Goal: Find specific page/section: Find specific page/section

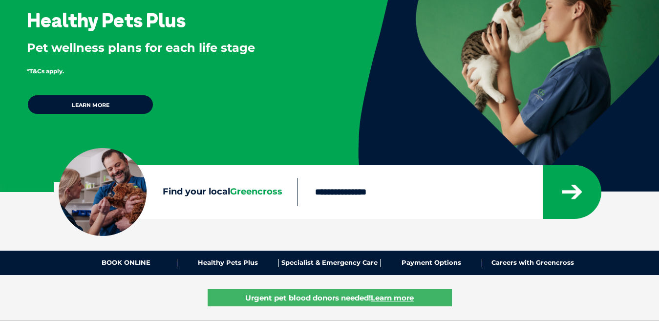
scroll to position [147, 0]
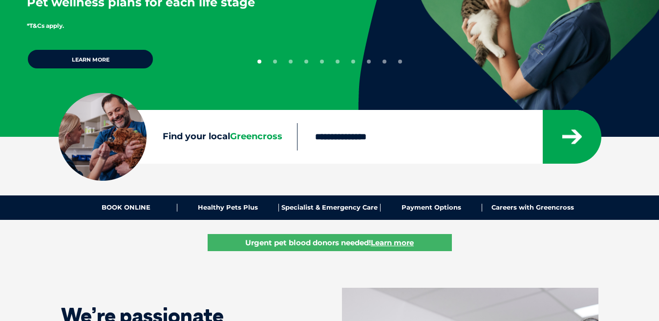
click at [357, 135] on input "Find your local Greencross" at bounding box center [419, 136] width 245 height 27
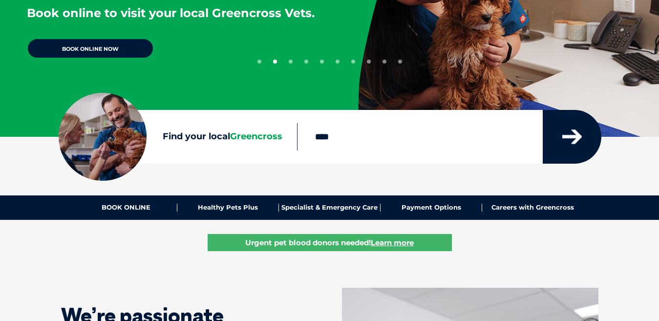
type input "****"
click at [567, 139] on icon "submit" at bounding box center [573, 137] width 20 height 15
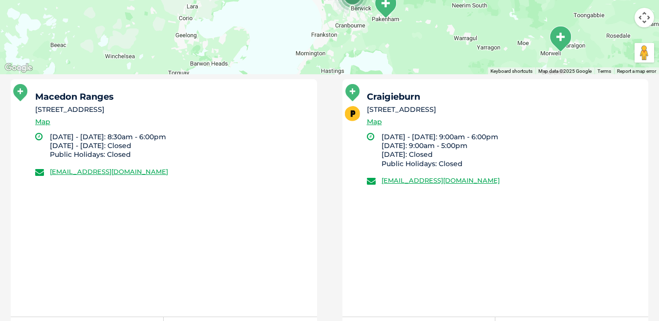
scroll to position [518, 0]
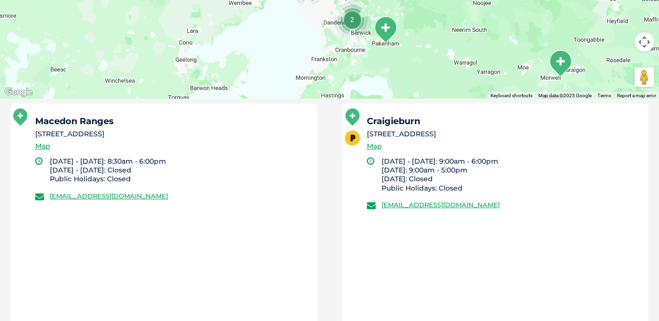
click at [162, 124] on h5 "Macedon Ranges" at bounding box center [171, 121] width 273 height 9
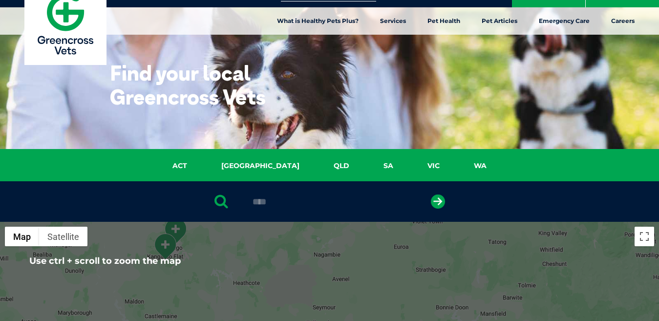
scroll to position [0, 0]
